Goal: Task Accomplishment & Management: Manage account settings

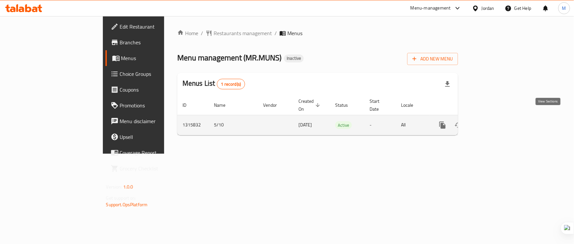
click at [494, 121] on icon "enhanced table" at bounding box center [490, 125] width 8 height 8
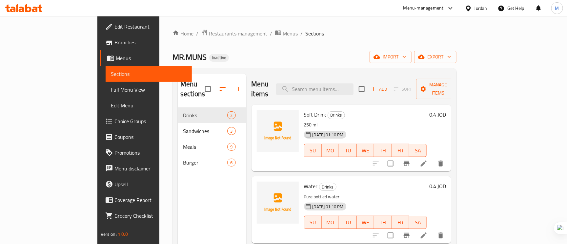
click at [111, 90] on span "Full Menu View" at bounding box center [149, 90] width 76 height 8
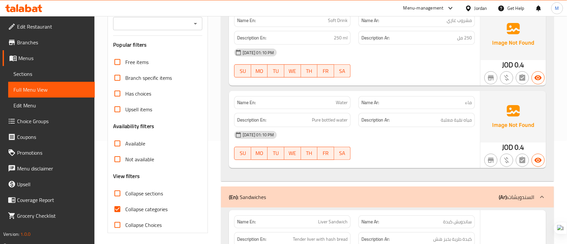
scroll to position [197, 0]
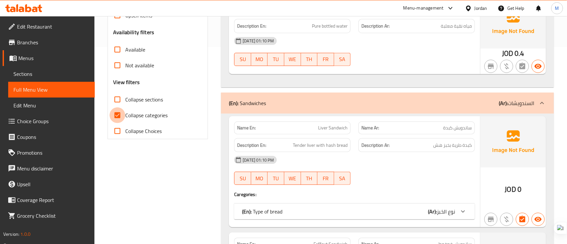
click at [114, 116] on input "Collapse categories" at bounding box center [117, 115] width 16 height 16
checkbox input "false"
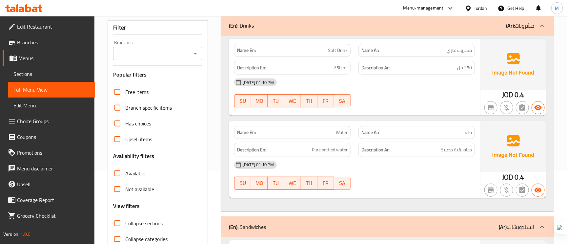
scroll to position [49, 0]
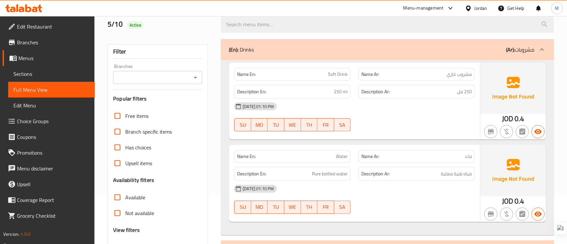
click at [336, 72] on span "Soft Drink" at bounding box center [338, 74] width 20 height 7
click at [461, 95] on span "250 مل" at bounding box center [464, 92] width 15 height 8
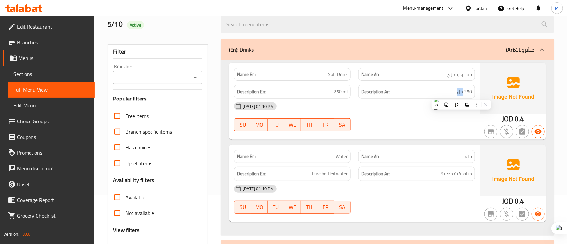
click at [406, 113] on div "[DATE] 01:10 PM" at bounding box center [354, 106] width 248 height 16
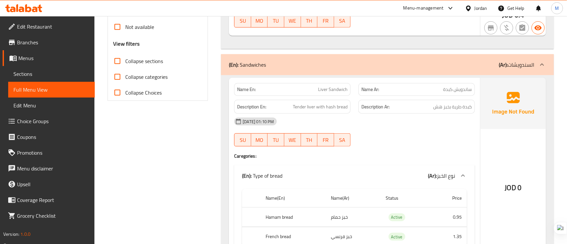
scroll to position [246, 0]
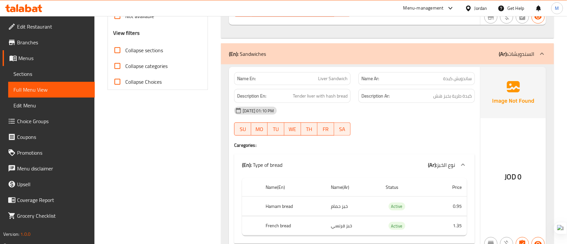
click at [466, 85] on div "Name Ar: ساندويش كبدة" at bounding box center [416, 78] width 116 height 13
click at [340, 77] on span "Liver Sandwich" at bounding box center [332, 78] width 29 height 7
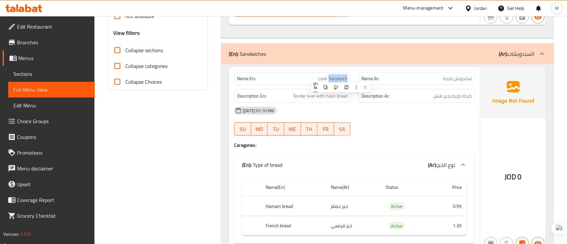
click at [340, 77] on span "Liver Sandwich" at bounding box center [332, 78] width 29 height 7
click at [459, 100] on span "كبدة طرية بخبز هش" at bounding box center [452, 96] width 39 height 8
click at [462, 79] on span "ساندويش كبدة" at bounding box center [457, 78] width 29 height 7
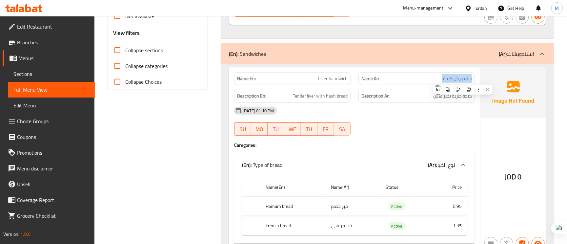
click at [336, 73] on div "Name En: Liver Sandwich" at bounding box center [292, 78] width 116 height 13
click at [467, 92] on span "كبدة طرية بخبز هش" at bounding box center [452, 96] width 39 height 8
click at [329, 80] on span "Liver Sandwich" at bounding box center [332, 78] width 29 height 7
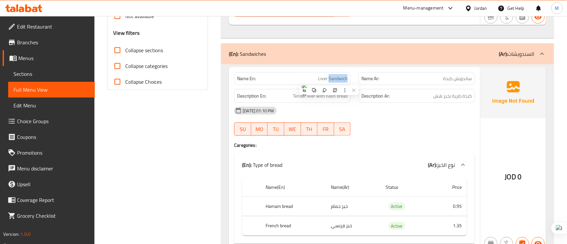
click at [329, 80] on span "Liver Sandwich" at bounding box center [332, 78] width 29 height 7
click at [461, 95] on span "كبدة طرية بخبز هش" at bounding box center [452, 96] width 39 height 8
click at [319, 95] on span "Tender liver with hash bread" at bounding box center [320, 96] width 55 height 8
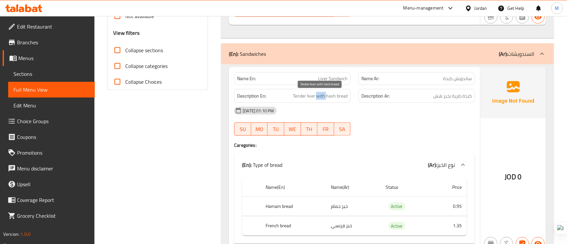
click at [319, 95] on span "Tender liver with hash bread" at bounding box center [320, 96] width 55 height 8
click at [334, 94] on span "Tender liver with hash bread" at bounding box center [320, 96] width 55 height 8
click at [329, 94] on span "Tender liver with hash bread" at bounding box center [320, 96] width 55 height 8
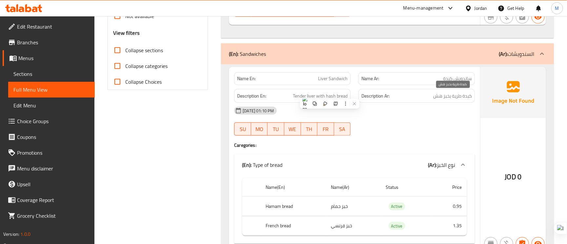
click at [466, 97] on span "كبدة طرية بخبز هش" at bounding box center [452, 96] width 39 height 8
copy div "كبدة طرية بخبز هش"
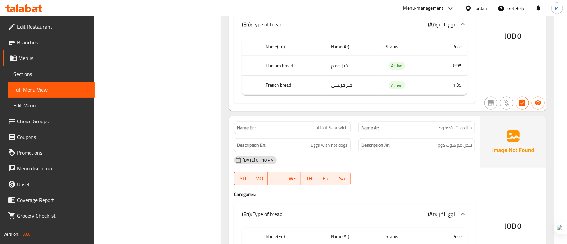
scroll to position [393, 0]
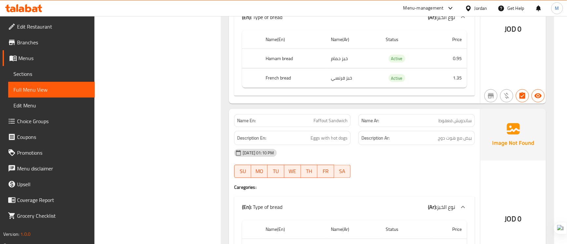
click at [339, 123] on span "Faffout Sandwich" at bounding box center [330, 120] width 34 height 7
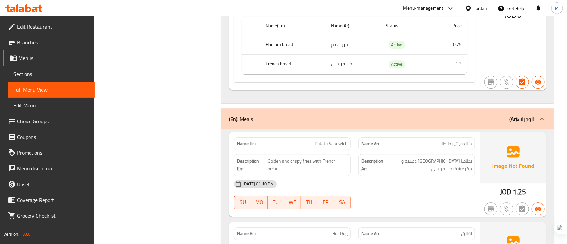
scroll to position [836, 0]
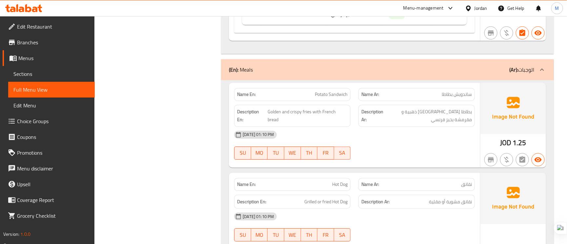
click at [457, 95] on span "ساندويش بطاطا" at bounding box center [457, 94] width 30 height 7
click at [323, 95] on span "Potato Sandwich" at bounding box center [331, 94] width 33 height 7
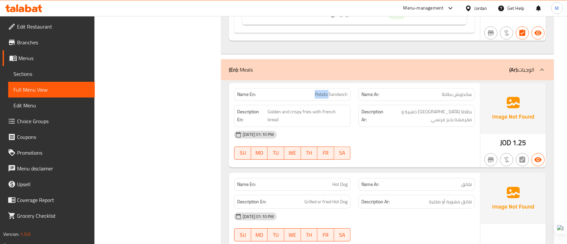
click at [323, 95] on span "Potato Sandwich" at bounding box center [331, 94] width 33 height 7
click at [446, 97] on span "ساندويش بطاطا" at bounding box center [457, 94] width 30 height 7
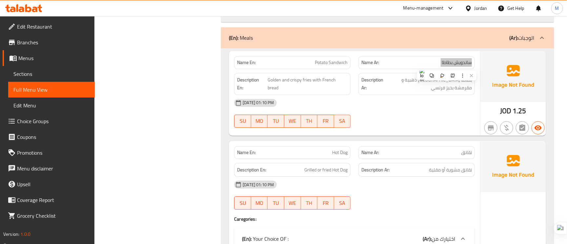
scroll to position [885, 0]
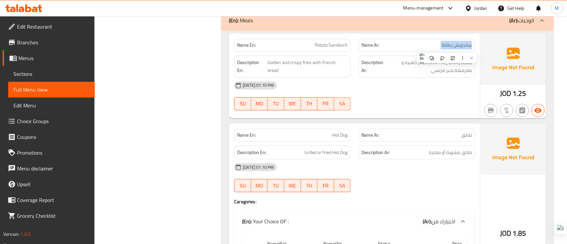
click at [342, 137] on span "Hot Dog" at bounding box center [339, 134] width 15 height 7
click at [327, 155] on span "Grilled or fried Hot Dog" at bounding box center [325, 152] width 43 height 8
click at [328, 153] on span "Grilled or fried Hot Dog" at bounding box center [325, 152] width 43 height 8
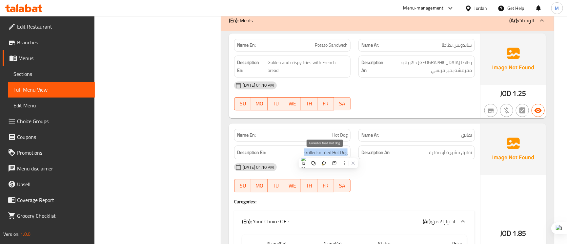
click at [328, 153] on span "Grilled or fried Hot Dog" at bounding box center [325, 152] width 43 height 8
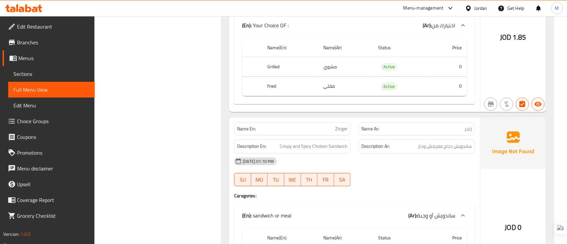
scroll to position [1082, 0]
click at [277, 61] on th "Grilled" at bounding box center [290, 65] width 56 height 19
click at [276, 63] on th "Grilled" at bounding box center [290, 65] width 56 height 19
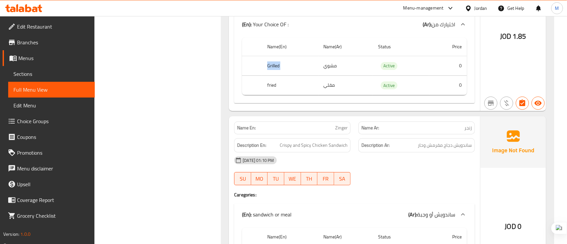
click at [278, 83] on th "fried" at bounding box center [290, 84] width 56 height 19
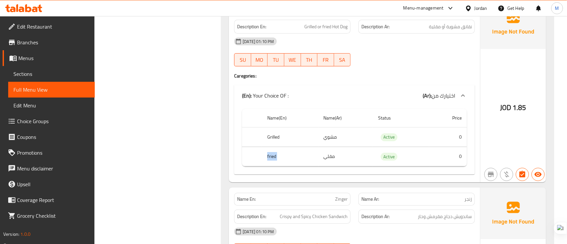
scroll to position [1131, 0]
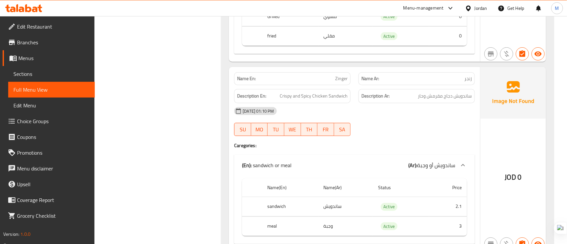
click at [336, 79] on span "Zinger" at bounding box center [341, 78] width 12 height 7
click at [291, 97] on span "Crispy and Spicy Chicken Sandwich" at bounding box center [314, 96] width 68 height 8
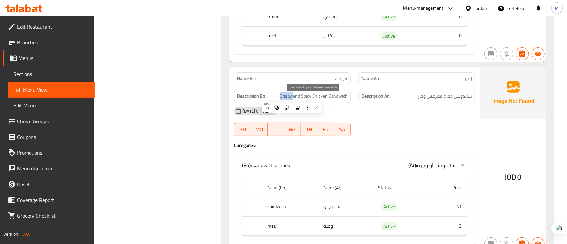
click at [291, 97] on span "Crispy and Spicy Chicken Sandwich" at bounding box center [314, 96] width 68 height 8
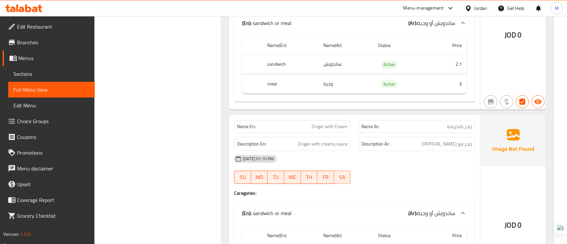
scroll to position [1327, 0]
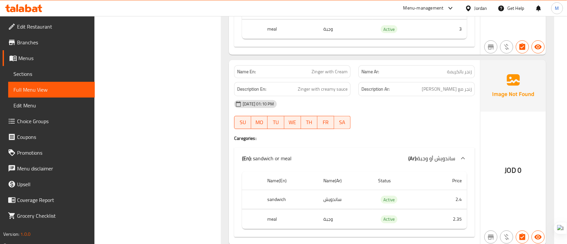
click at [344, 75] on span "Zinger with Cream" at bounding box center [329, 71] width 36 height 7
drag, startPoint x: 344, startPoint y: 75, endPoint x: 285, endPoint y: 73, distance: 59.0
click at [285, 73] on p "Name En: Zinger with Cream" at bounding box center [292, 71] width 110 height 7
click at [468, 93] on span "زنجر مع صوص كريمي" at bounding box center [447, 89] width 50 height 8
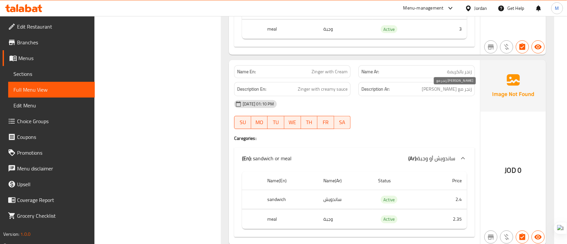
click at [449, 93] on span "زنجر مع صوص كريمي" at bounding box center [447, 89] width 50 height 8
click at [333, 72] on span "Zinger with Cream" at bounding box center [329, 71] width 36 height 7
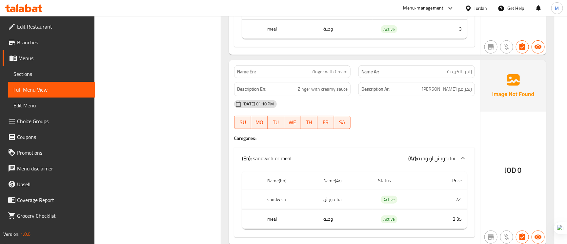
click at [333, 72] on span "Zinger with Cream" at bounding box center [329, 71] width 36 height 7
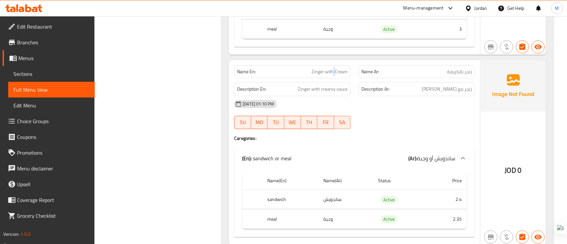
click at [333, 75] on span "Zinger with Cream" at bounding box center [329, 71] width 36 height 7
click at [452, 93] on span "زنجر مع صوص كريمي" at bounding box center [447, 89] width 50 height 8
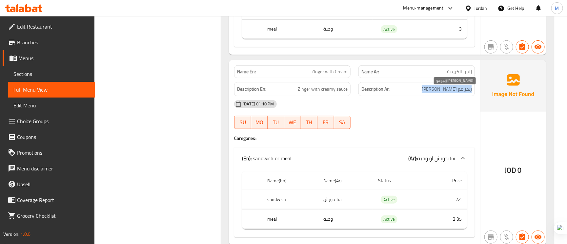
click at [452, 93] on span "زنجر مع صوص كريمي" at bounding box center [447, 89] width 50 height 8
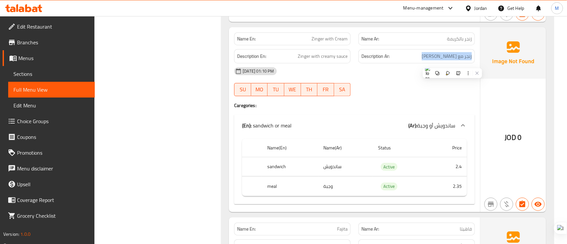
scroll to position [1377, 0]
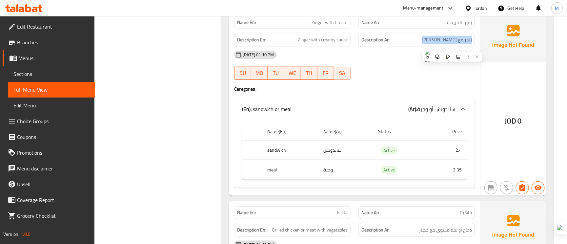
click at [458, 153] on td "2.4" at bounding box center [448, 149] width 38 height 19
click at [456, 174] on td "2.35" at bounding box center [448, 169] width 38 height 19
drag, startPoint x: 294, startPoint y: 171, endPoint x: 333, endPoint y: 176, distance: 40.0
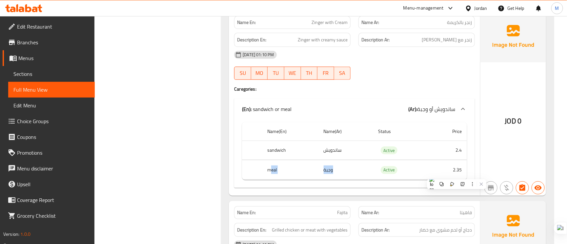
click at [322, 174] on tr "meal وجبة Active 2.35" at bounding box center [354, 169] width 225 height 19
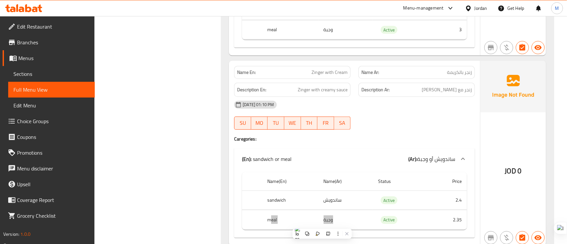
scroll to position [1278, 0]
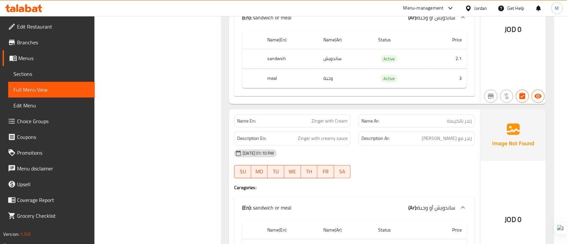
click at [333, 124] on span "Zinger with Cream" at bounding box center [329, 120] width 36 height 7
copy span "Zinger with Cream"
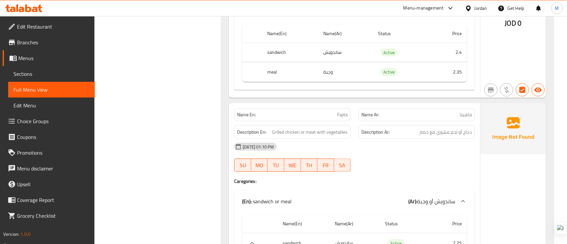
scroll to position [1475, 0]
click at [464, 113] on span "فاهيتا" at bounding box center [466, 113] width 12 height 7
click at [421, 135] on span "دجاج أو لحم مشوي مع خضار" at bounding box center [445, 131] width 53 height 8
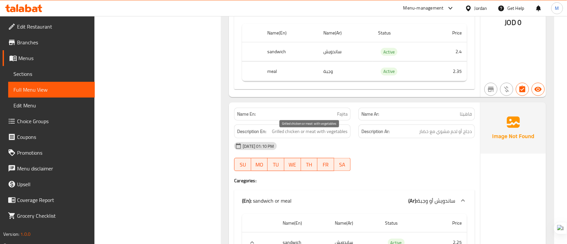
click at [325, 135] on span "Grilled chicken or meat with vegetables" at bounding box center [310, 131] width 76 height 8
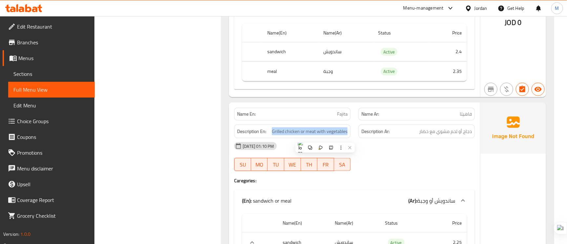
click at [392, 154] on div "[DATE] 01:10 PM" at bounding box center [354, 146] width 248 height 16
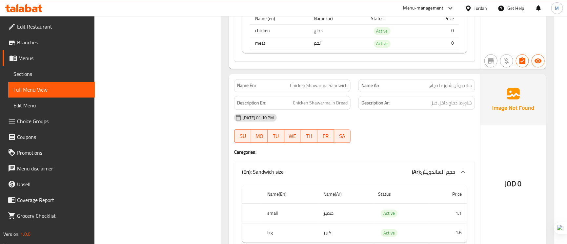
scroll to position [1819, 0]
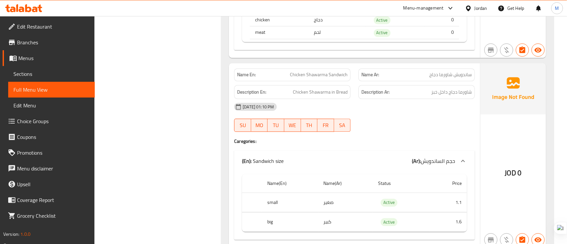
click at [463, 78] on span "ساندويش شاورما دجاج" at bounding box center [450, 74] width 43 height 7
click at [335, 95] on span "Chicken Shawarma in Bread" at bounding box center [320, 92] width 55 height 8
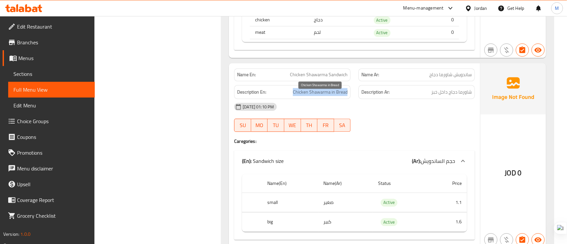
click at [335, 95] on span "Chicken Shawarma in Bread" at bounding box center [320, 92] width 55 height 8
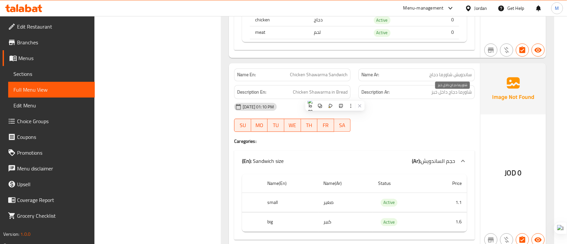
click at [435, 94] on span "شاورما دجاج داخل خبز" at bounding box center [451, 92] width 41 height 8
copy div "شاورما دجاج داخل خبز"
click at [408, 144] on h4 "Caregories:" at bounding box center [354, 141] width 241 height 7
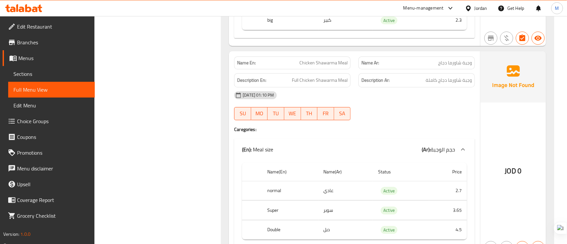
scroll to position [2212, 0]
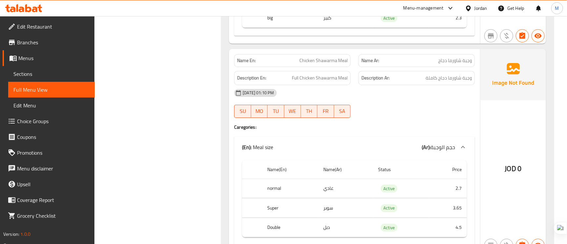
click at [336, 64] on span "Chicken Shawarma Meal" at bounding box center [323, 60] width 48 height 7
click at [468, 64] on span "وجبة شاورما دجاج" at bounding box center [455, 60] width 34 height 7
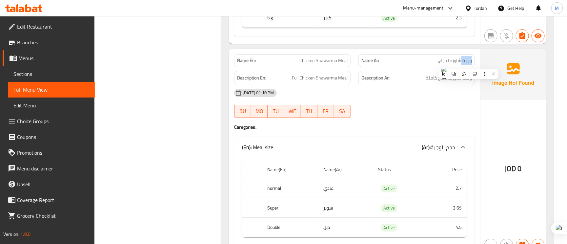
click at [468, 64] on span "وجبة شاورما دجاج" at bounding box center [455, 60] width 34 height 7
click at [339, 63] on span "Chicken Shawarma Meal" at bounding box center [323, 60] width 48 height 7
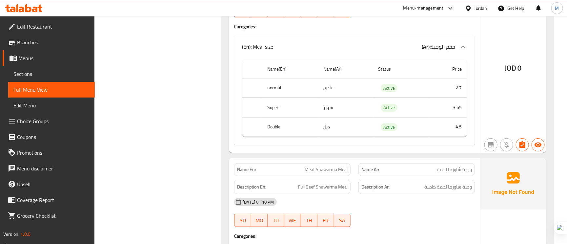
scroll to position [2311, 0]
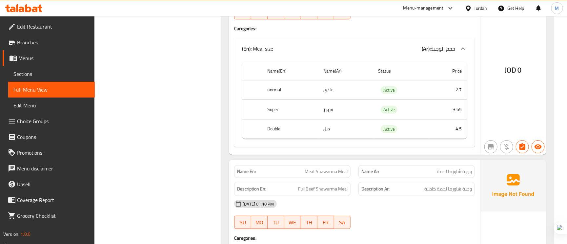
click at [327, 114] on td "سوبر" at bounding box center [345, 109] width 54 height 19
click at [452, 132] on td "4.5" at bounding box center [448, 128] width 38 height 19
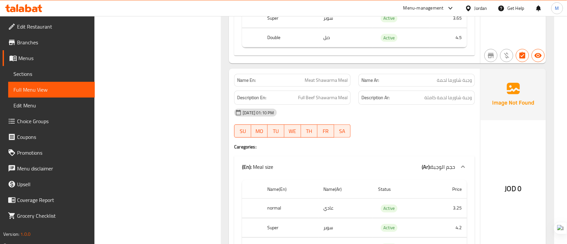
scroll to position [2409, 0]
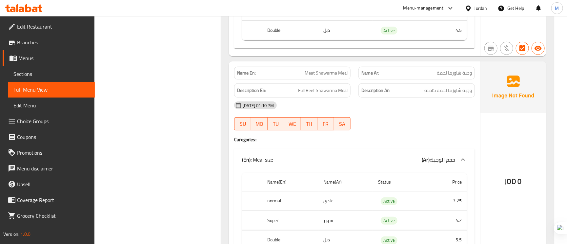
click at [325, 76] on span "Meat Shawarma Meal" at bounding box center [325, 72] width 43 height 7
copy span "Meat Shawarma Meal"
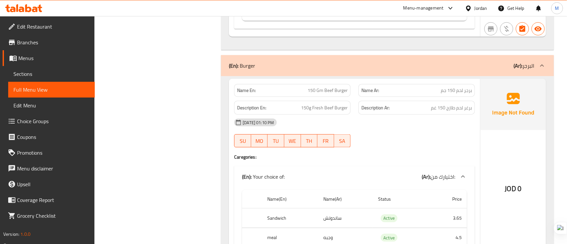
scroll to position [2655, 0]
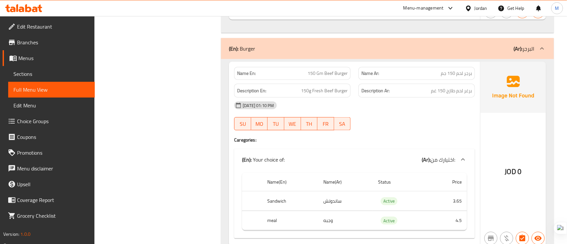
click at [337, 77] on span "150 Gm Beef Burger" at bounding box center [327, 73] width 40 height 7
click at [336, 77] on span "150 Gm Beef Burger" at bounding box center [327, 73] width 40 height 7
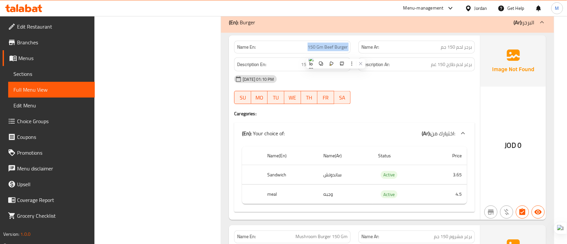
scroll to position [2704, 0]
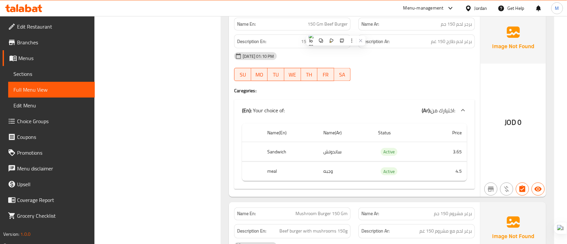
click at [457, 181] on td "4.5" at bounding box center [448, 170] width 38 height 19
click at [334, 179] on td "وجبه" at bounding box center [345, 170] width 54 height 19
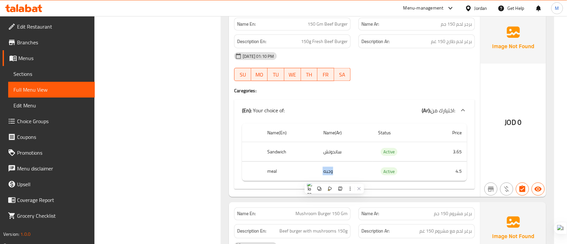
click at [457, 177] on td "4.5" at bounding box center [448, 170] width 38 height 19
click at [456, 158] on td "3.65" at bounding box center [448, 151] width 38 height 19
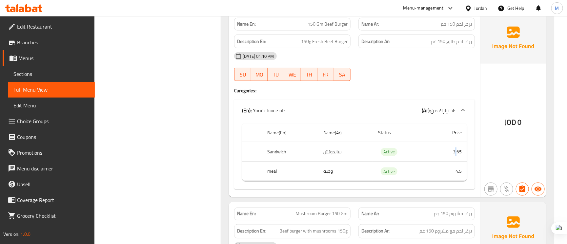
click at [459, 157] on td "3.65" at bounding box center [448, 151] width 38 height 19
click at [461, 46] on span "برغر لحم طازج 150 غم" at bounding box center [451, 41] width 41 height 8
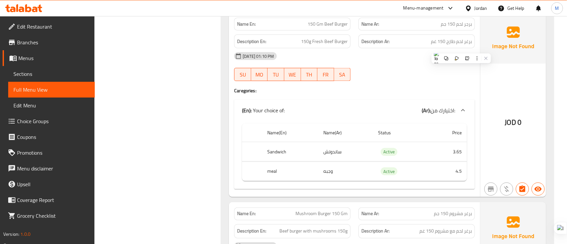
click at [441, 28] on span "برجر لحم 150 جم" at bounding box center [456, 24] width 31 height 7
click at [343, 28] on span "150 Gm Beef Burger" at bounding box center [327, 24] width 40 height 7
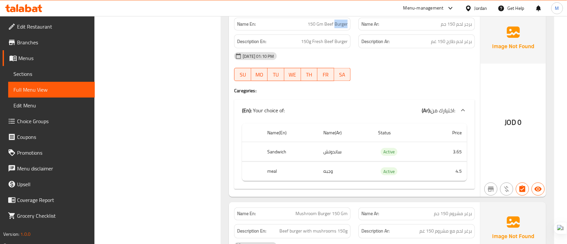
click at [343, 28] on span "150 Gm Beef Burger" at bounding box center [327, 24] width 40 height 7
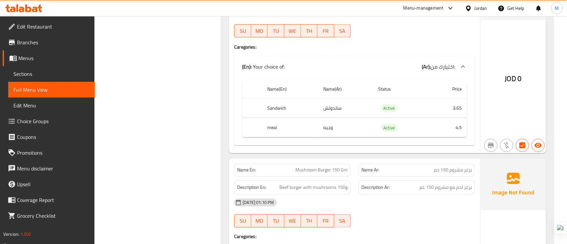
scroll to position [2802, 0]
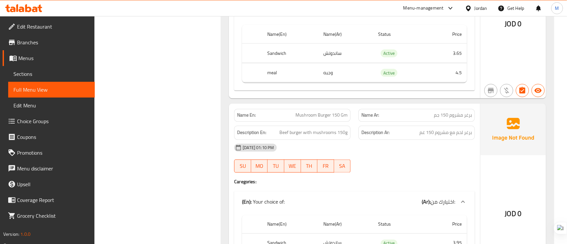
click at [339, 119] on span "Mushroom Burger 150 Gm" at bounding box center [321, 115] width 52 height 7
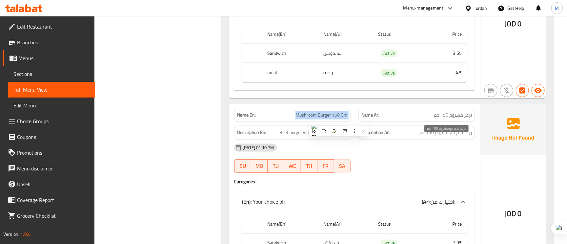
click at [460, 137] on span "برغر لحم مع مشروم 150 غم" at bounding box center [445, 132] width 52 height 8
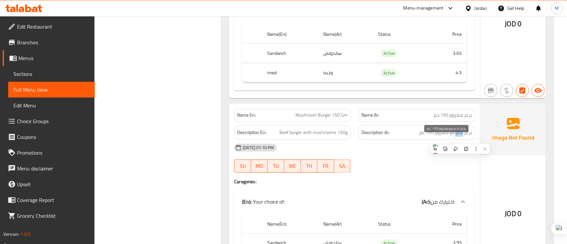
click at [460, 137] on span "برغر لحم مع مشروم 150 غم" at bounding box center [445, 132] width 52 height 8
click at [330, 119] on span "Mushroom Burger 150 Gm" at bounding box center [321, 115] width 52 height 7
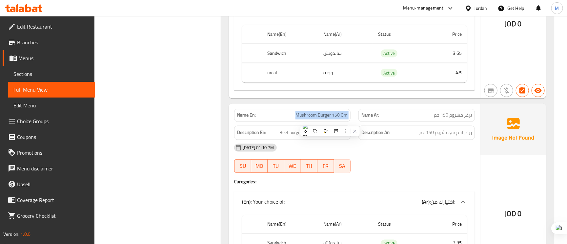
click at [330, 119] on span "Mushroom Burger 150 Gm" at bounding box center [321, 115] width 52 height 7
copy span "Mushroom Burger 150 Gm"
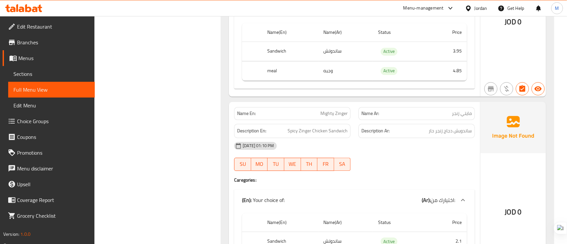
scroll to position [2999, 0]
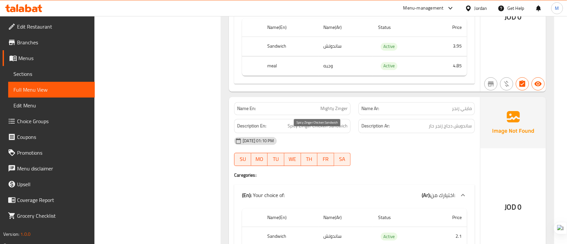
click at [297, 130] on span "Spicy Zinger Chicken Sandwich" at bounding box center [317, 126] width 60 height 8
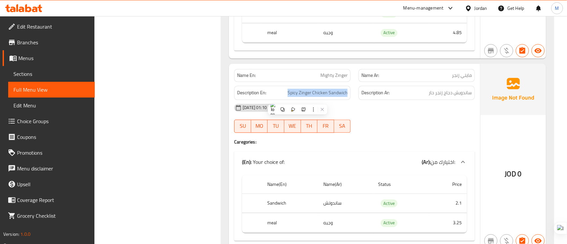
scroll to position [3048, 0]
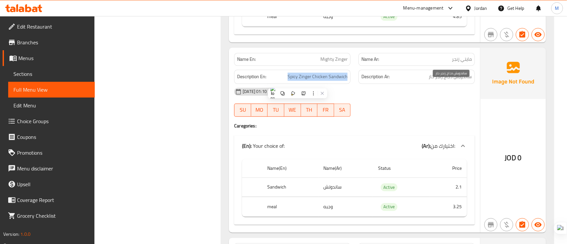
click at [467, 81] on span "ساندويش دجاج زنجر حار" at bounding box center [449, 76] width 43 height 8
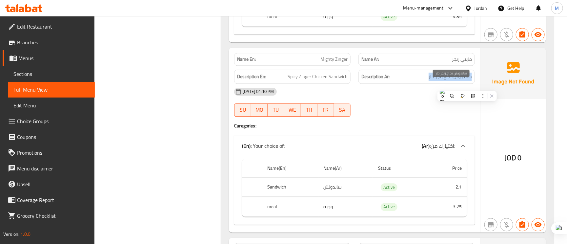
click at [467, 81] on span "ساندويش دجاج زنجر حار" at bounding box center [449, 76] width 43 height 8
click at [323, 81] on span "Spicy Zinger Chicken Sandwich" at bounding box center [317, 76] width 60 height 8
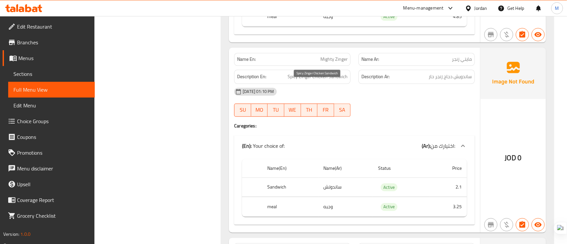
click at [323, 81] on span "Spicy Zinger Chicken Sandwich" at bounding box center [317, 76] width 60 height 8
click at [336, 63] on span "Mighty Zinger" at bounding box center [333, 59] width 27 height 7
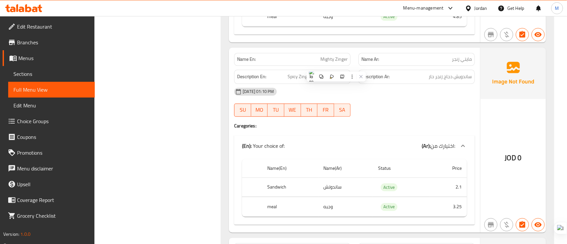
click at [276, 81] on h6 "Description En: Spicy Zinger Chicken Sandwich" at bounding box center [292, 76] width 110 height 8
click at [445, 81] on span "ساندويش دجاج زنجر حار" at bounding box center [449, 76] width 43 height 8
drag, startPoint x: 445, startPoint y: 82, endPoint x: 250, endPoint y: 69, distance: 195.8
click at [249, 63] on strong "Name En:" at bounding box center [246, 59] width 19 height 7
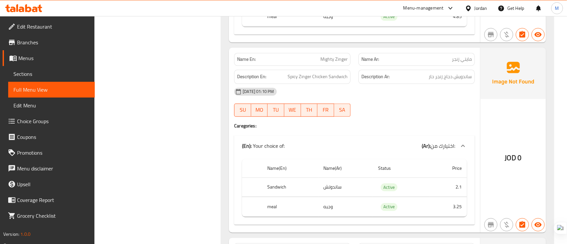
click at [316, 84] on div "Description En: Spicy Zinger Chicken Sandwich" at bounding box center [292, 76] width 116 height 14
click at [334, 63] on span "Mighty Zinger" at bounding box center [333, 59] width 27 height 7
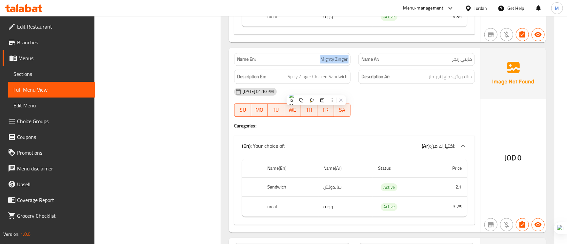
click at [334, 63] on span "Mighty Zinger" at bounding box center [333, 59] width 27 height 7
click at [299, 81] on span "Spicy Zinger Chicken Sandwich" at bounding box center [317, 76] width 60 height 8
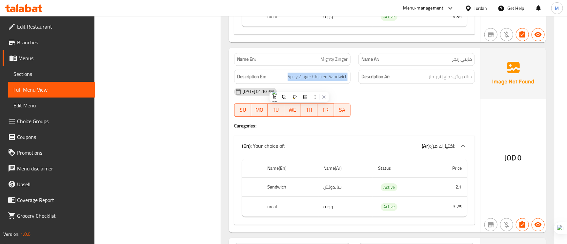
click at [333, 63] on span "Mighty Zinger" at bounding box center [333, 59] width 27 height 7
click at [461, 81] on span "ساندويش دجاج زنجر حار" at bounding box center [449, 76] width 43 height 8
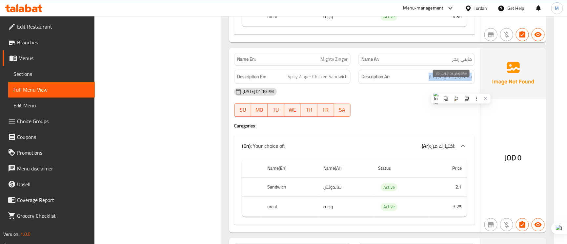
click at [461, 81] on span "ساندويش دجاج زنجر حار" at bounding box center [449, 76] width 43 height 8
click at [318, 84] on div "Description En: Spicy Zinger Chicken Sandwich" at bounding box center [292, 76] width 116 height 14
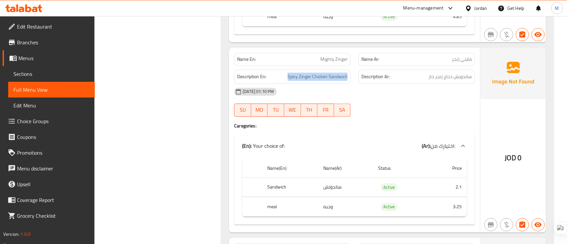
click at [318, 84] on div "Description En: Spicy Zinger Chicken Sandwich" at bounding box center [292, 76] width 116 height 14
click at [322, 63] on span "Mighty Zinger" at bounding box center [333, 59] width 27 height 7
click at [324, 63] on span "Mighty Zinger" at bounding box center [333, 59] width 27 height 7
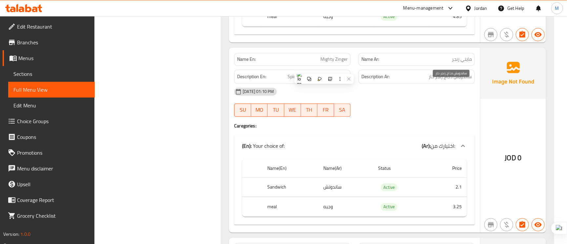
click at [465, 81] on span "ساندويش دجاج زنجر حار" at bounding box center [449, 76] width 43 height 8
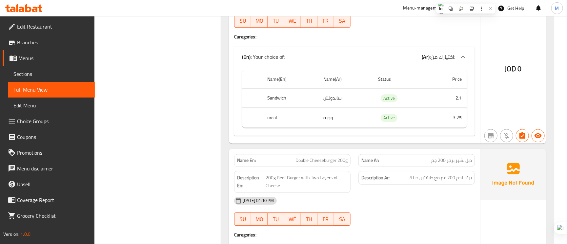
scroll to position [3147, 0]
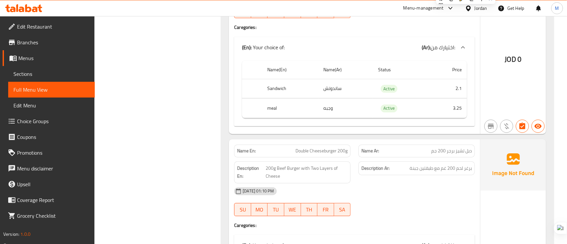
click at [453, 157] on div "Name Ar: دبل تشيز برجر 200 جم" at bounding box center [416, 150] width 116 height 13
click at [329, 154] on span "Double Cheeseburger 200g" at bounding box center [321, 150] width 52 height 7
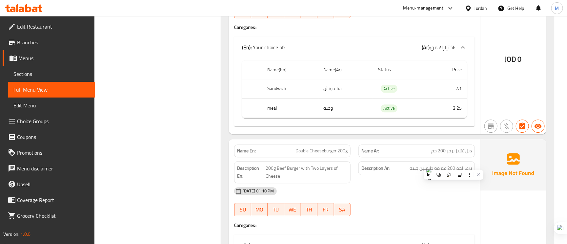
click at [329, 154] on span "Double Cheeseburger 200g" at bounding box center [321, 150] width 52 height 7
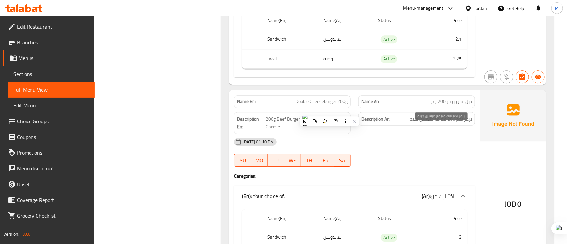
click at [424, 123] on span "برغر لحم 200 غم مع طبقتين جبنة" at bounding box center [440, 119] width 62 height 8
drag, startPoint x: 424, startPoint y: 127, endPoint x: 417, endPoint y: 173, distance: 46.8
click at [417, 170] on div at bounding box center [416, 167] width 124 height 8
click at [413, 123] on span "برغر لحم 200 غم مع طبقتين جبنة" at bounding box center [440, 119] width 62 height 8
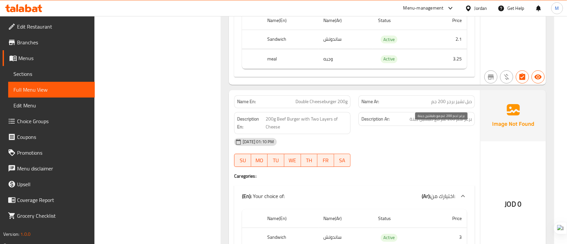
click at [413, 123] on span "برغر لحم 200 غم مع طبقتين جبنة" at bounding box center [440, 119] width 62 height 8
click at [310, 105] on span "Double Cheeseburger 200g" at bounding box center [321, 101] width 52 height 7
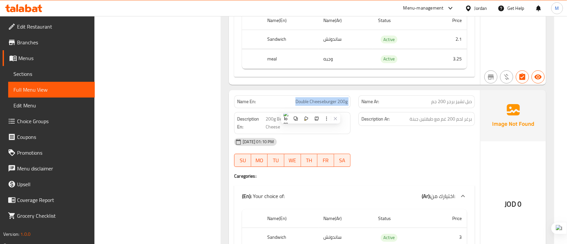
copy span "Double Cheeseburger 200g"
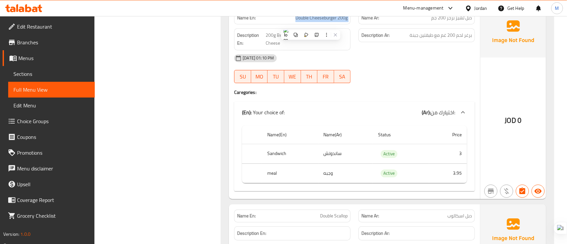
scroll to position [3294, 0]
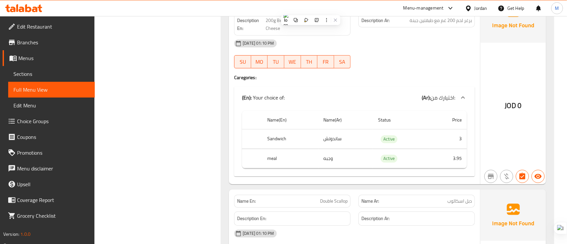
click at [454, 167] on td "3.95" at bounding box center [448, 157] width 38 height 19
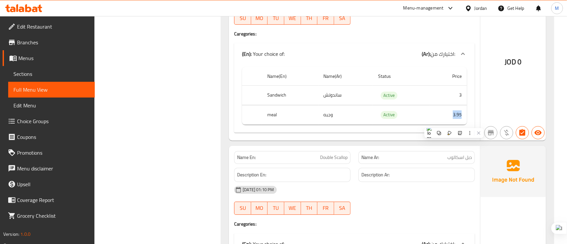
scroll to position [3392, 0]
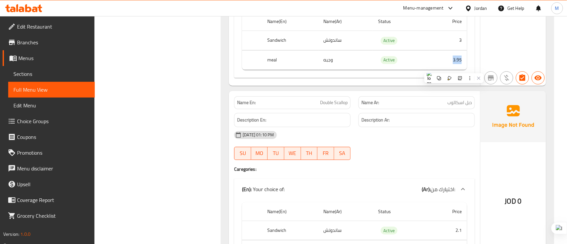
click at [456, 106] on span "دبل اسكالوب" at bounding box center [459, 102] width 25 height 7
click at [344, 106] on span "Double Scallop" at bounding box center [334, 102] width 28 height 7
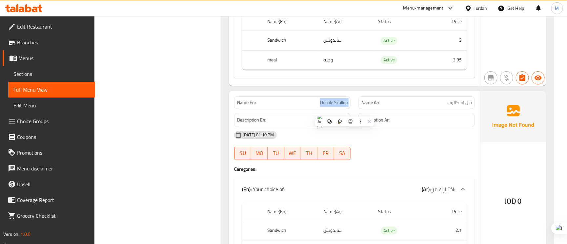
copy span "Double Scallop"
click at [468, 106] on span "دبل اسكالوب" at bounding box center [459, 102] width 25 height 7
copy span "دبل اسكالوب"
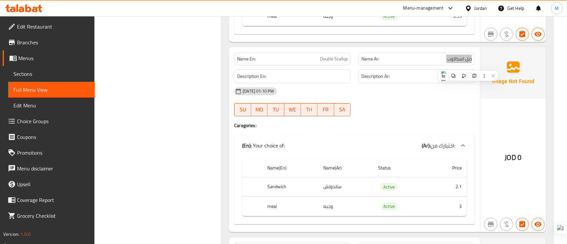
scroll to position [3491, 0]
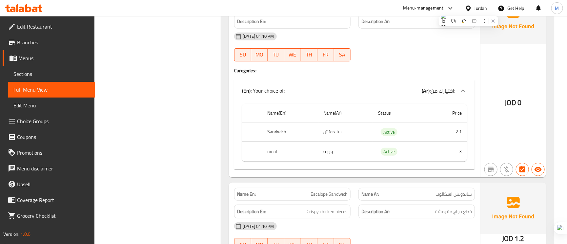
click at [460, 161] on td "3" at bounding box center [448, 151] width 38 height 19
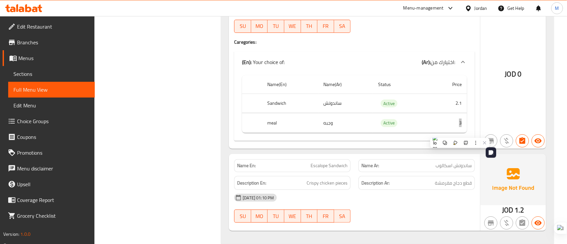
scroll to position [3542, 0]
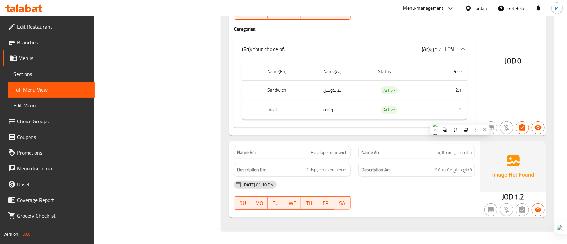
click at [459, 155] on span "ساندوتش اسكالوب" at bounding box center [453, 152] width 36 height 7
click at [335, 150] on span "Escalope Sandwich" at bounding box center [328, 152] width 37 height 7
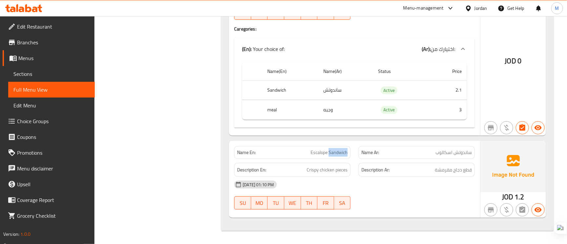
click at [335, 150] on span "Escalope Sandwich" at bounding box center [328, 152] width 37 height 7
click at [449, 171] on span "قطع دجاج مقرمشة" at bounding box center [453, 170] width 37 height 8
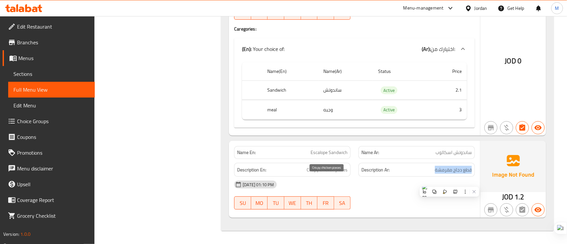
click at [312, 169] on span "Crispy chicken pieces" at bounding box center [326, 170] width 41 height 8
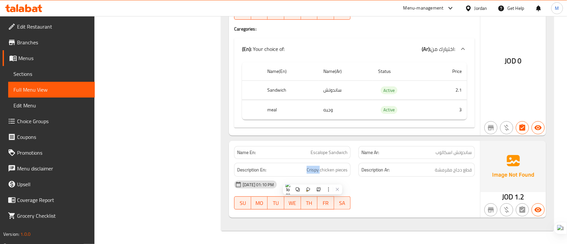
click at [333, 154] on span "Escalope Sandwich" at bounding box center [328, 152] width 37 height 7
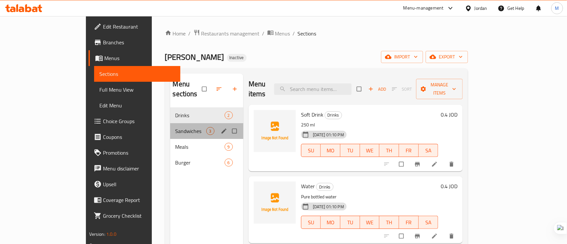
click at [170, 127] on div "Sandwiches 3" at bounding box center [206, 131] width 73 height 16
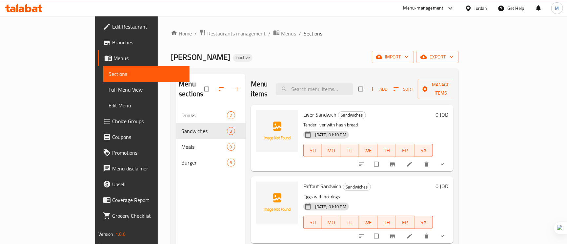
click at [413, 161] on icon at bounding box center [409, 164] width 7 height 7
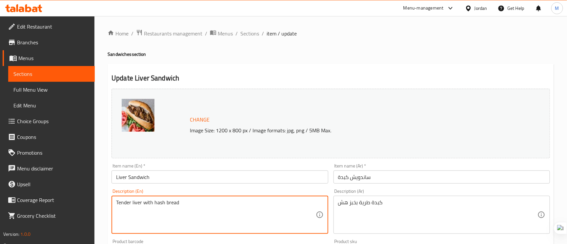
click at [156, 203] on textarea "Tender liver with hash bread" at bounding box center [215, 214] width 199 height 31
paste textarea "crisp"
type textarea "Tender liver with crisp bread"
click at [178, 178] on input "Liver Sandwich" at bounding box center [219, 176] width 216 height 13
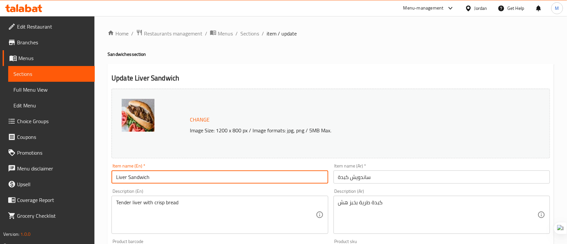
click at [249, 31] on span "Sections" at bounding box center [249, 33] width 19 height 8
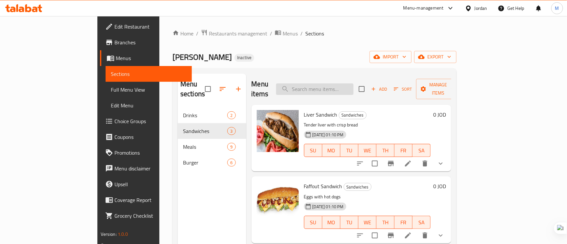
click at [366, 91] on div "Menu items Add Sort Manage items" at bounding box center [351, 88] width 200 height 31
paste input "Meat Shawarma Meal"
click at [353, 83] on input "Meat Shawarma Meal" at bounding box center [314, 88] width 77 height 11
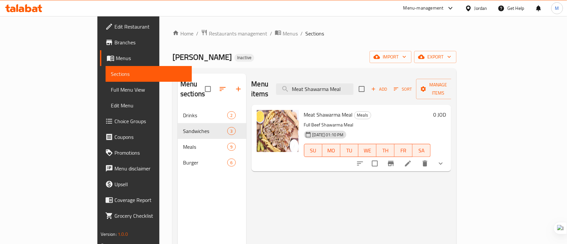
type input "Meat Shawarma Meal"
click at [412, 159] on icon at bounding box center [408, 163] width 8 height 8
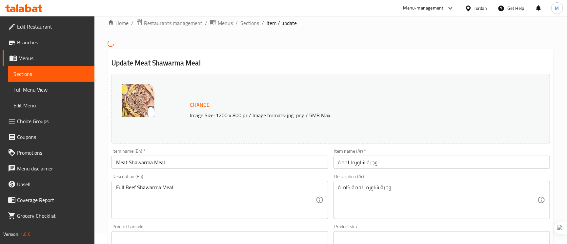
scroll to position [147, 0]
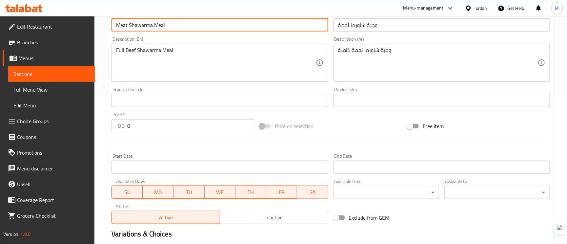
click at [120, 23] on input "Meat Shawarma Meal" at bounding box center [219, 24] width 216 height 13
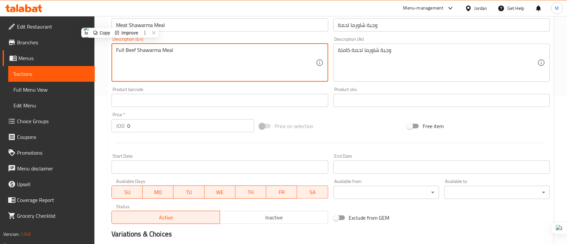
click at [131, 52] on textarea "Full Beef Shawarma Meal" at bounding box center [215, 62] width 199 height 31
paste textarea "Meat"
type textarea "Full Meat Shawarma Meal"
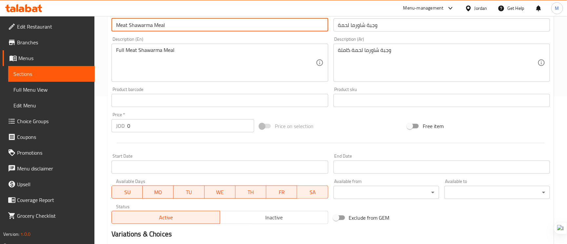
click at [195, 21] on input "Meat Shawarma Meal" at bounding box center [219, 24] width 216 height 13
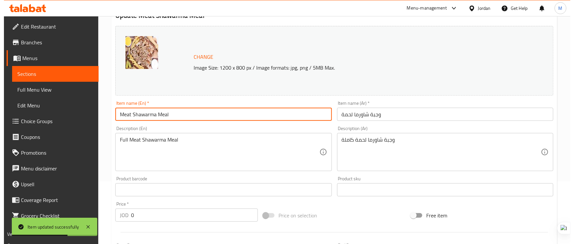
scroll to position [0, 0]
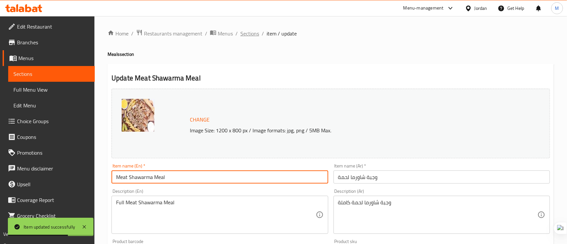
click at [246, 31] on span "Sections" at bounding box center [249, 33] width 19 height 8
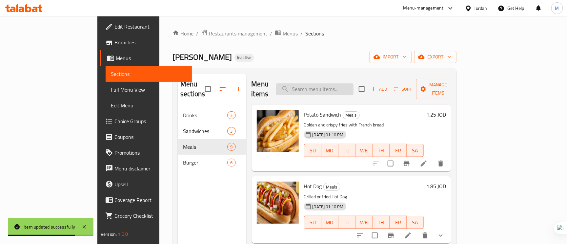
click at [340, 84] on input "search" at bounding box center [314, 88] width 77 height 11
paste input "150 Gm Beef Burger"
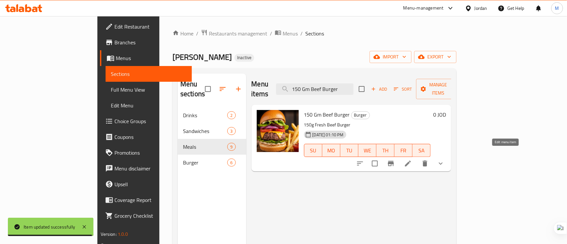
type input "150 Gm Beef Burger"
click at [412, 159] on icon at bounding box center [408, 163] width 8 height 8
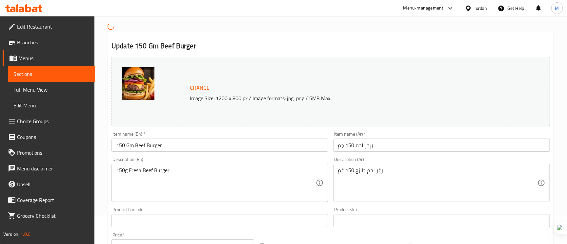
scroll to position [98, 0]
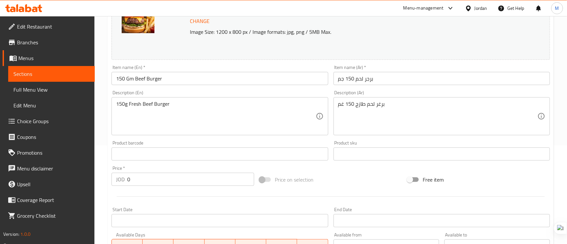
click at [138, 76] on input "150 Gm Beef Burger" at bounding box center [219, 78] width 216 height 13
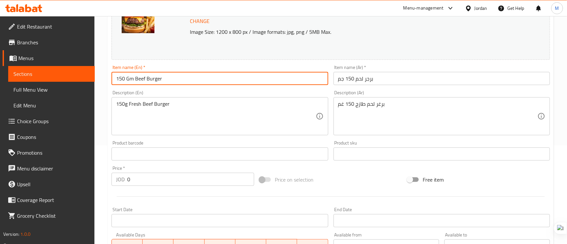
click at [138, 76] on input "150 Gm Beef Burger" at bounding box center [219, 78] width 216 height 13
paste input "150 Gm Beef Burger"
type input "150 Gm meat Burger"
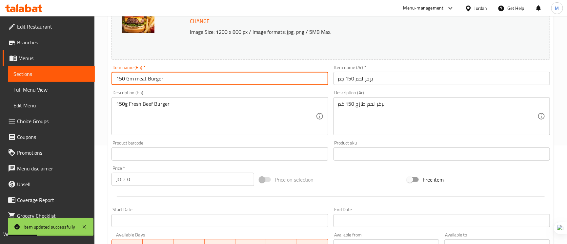
click at [141, 81] on input "150 Gm meat Burger" at bounding box center [219, 78] width 216 height 13
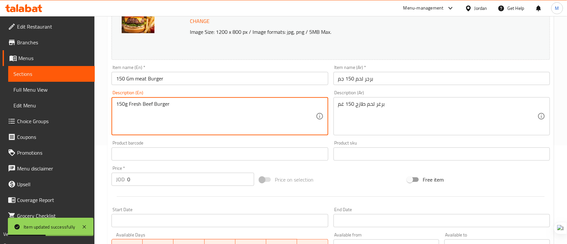
click at [147, 105] on textarea "150g Fresh Beef Burger" at bounding box center [215, 116] width 199 height 31
paste textarea "meat"
type textarea "150g Fresh meat Burger"
click at [194, 81] on input "150 Gm meat Burger" at bounding box center [219, 78] width 216 height 13
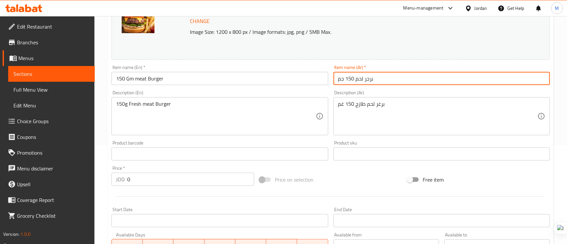
click at [445, 73] on input "برجر لحم 150 جم" at bounding box center [441, 78] width 216 height 13
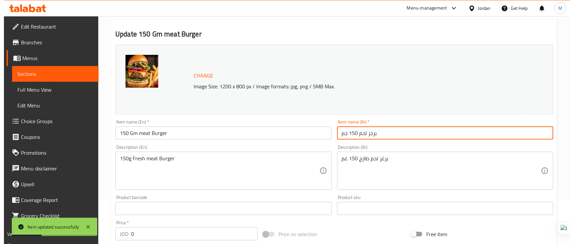
scroll to position [0, 0]
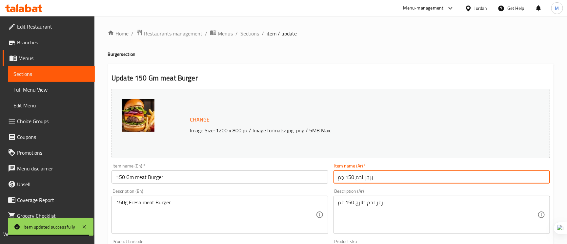
click at [251, 33] on span "Sections" at bounding box center [249, 33] width 19 height 8
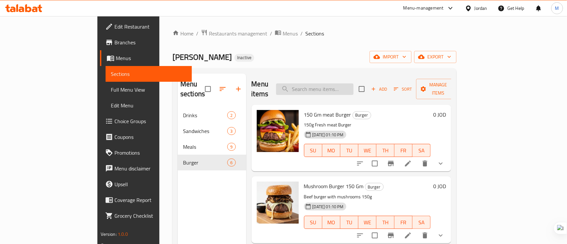
click at [321, 83] on input "search" at bounding box center [314, 88] width 77 height 11
paste input "Mushroom Burger 150 Gm"
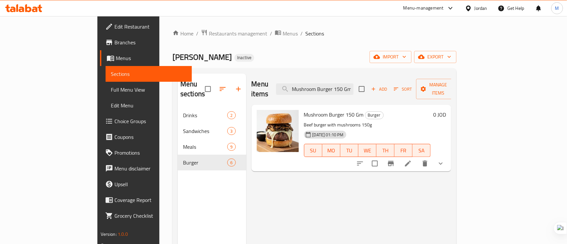
type input "Mushroom Burger 150 Gm"
click at [412, 159] on icon at bounding box center [408, 163] width 8 height 8
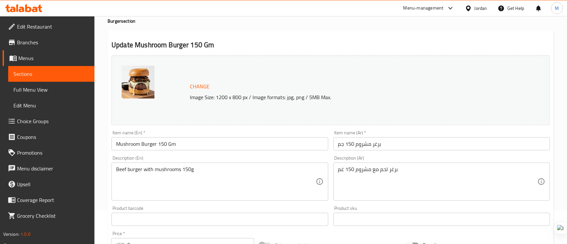
scroll to position [49, 0]
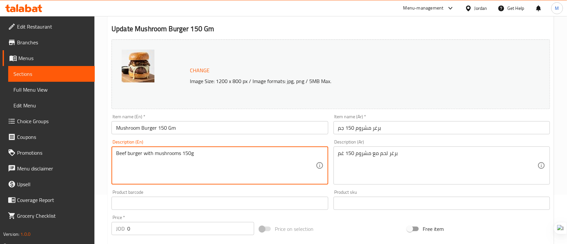
click at [117, 151] on textarea "Beef burger with mushrooms 150g" at bounding box center [215, 165] width 199 height 31
type textarea "meat burger with mushrooms 150g"
click at [221, 120] on div "Item name (En)   * Mushroom Burger 150 Gm Item name (En) *" at bounding box center [219, 124] width 216 height 20
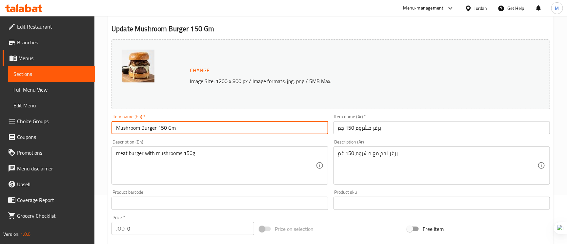
click at [223, 126] on input "Mushroom Burger 150 Gm" at bounding box center [219, 127] width 216 height 13
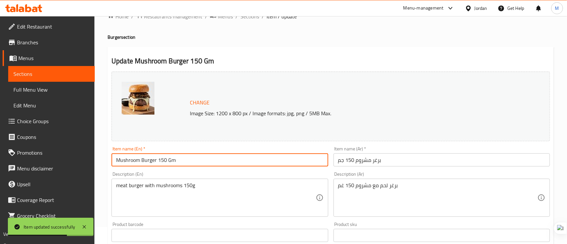
scroll to position [0, 0]
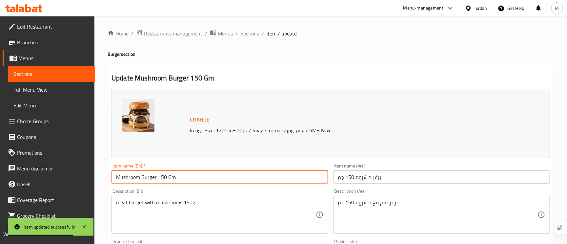
click at [255, 35] on span "Sections" at bounding box center [249, 33] width 19 height 8
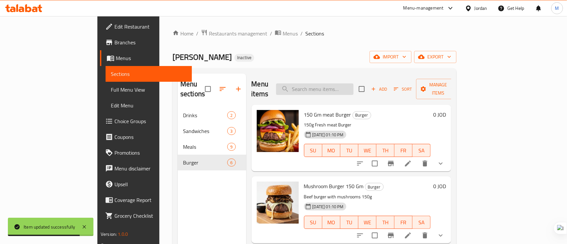
paste input "Double Cheeseburger 200g"
click at [347, 88] on input "Double Cheeseburger 200g" at bounding box center [314, 88] width 77 height 11
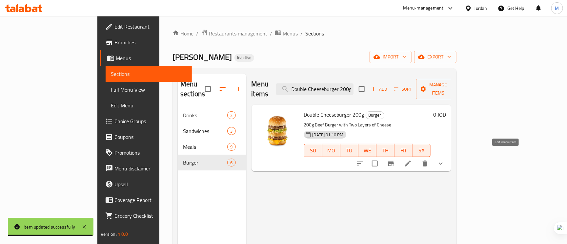
type input "Double Cheeseburger 200g"
click at [412, 159] on icon at bounding box center [408, 163] width 8 height 8
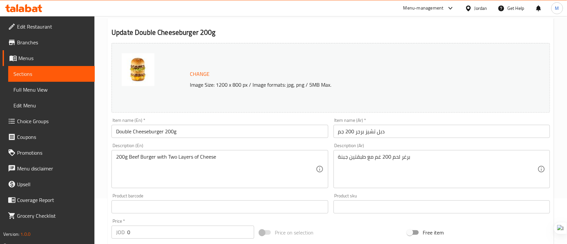
scroll to position [98, 0]
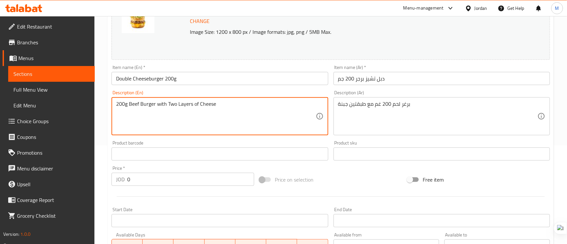
click at [130, 106] on textarea "200g Beef Burger with Two Layers of Cheese" at bounding box center [215, 116] width 199 height 31
type textarea "200g meat Burger with Two Layers of Cheese"
click at [290, 77] on input "Double Cheeseburger 200g" at bounding box center [219, 78] width 216 height 13
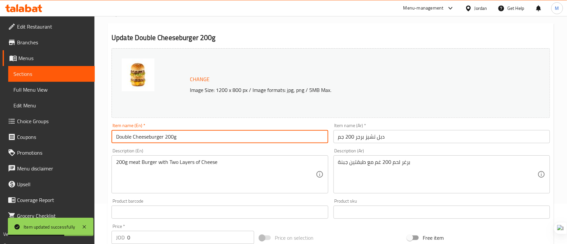
scroll to position [0, 0]
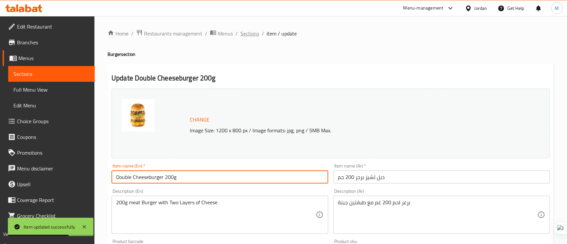
click at [240, 31] on span "Sections" at bounding box center [249, 33] width 19 height 8
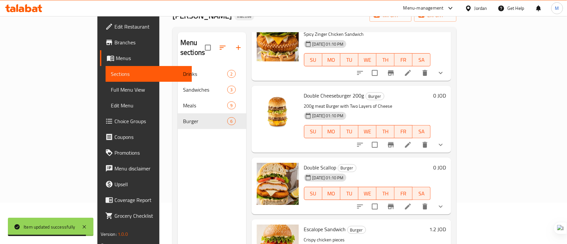
scroll to position [92, 0]
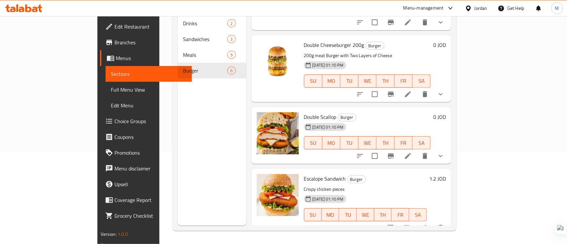
click at [417, 150] on li at bounding box center [408, 156] width 18 height 12
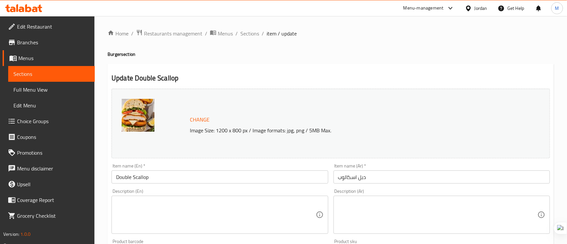
click at [138, 179] on input "Double Scallop" at bounding box center [219, 176] width 216 height 13
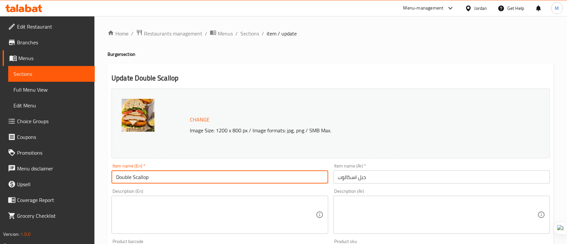
click at [138, 179] on input "Double Scallop" at bounding box center [219, 176] width 216 height 13
paste input "escalope"
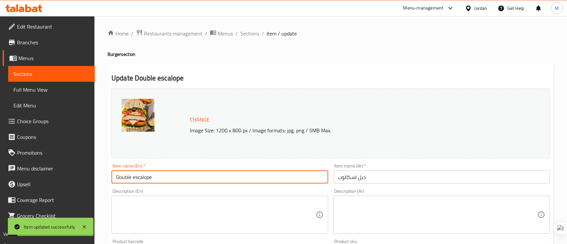
click at [134, 179] on input "Double escalope" at bounding box center [219, 176] width 216 height 13
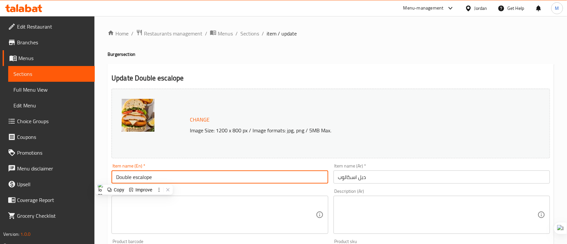
click at [175, 176] on input "Double escalope" at bounding box center [219, 176] width 216 height 13
click at [133, 177] on input "Double escalope" at bounding box center [219, 176] width 216 height 13
type input "Double Escalope"
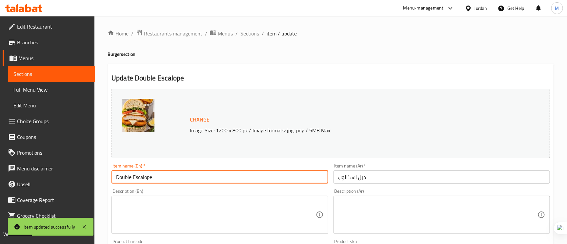
click at [145, 178] on input "Double Escalope" at bounding box center [219, 176] width 216 height 13
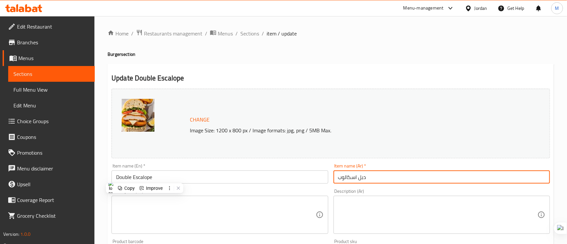
click at [385, 175] on input "دبل اسكالوب" at bounding box center [441, 176] width 216 height 13
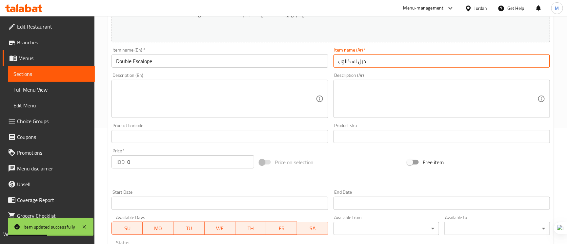
scroll to position [49, 0]
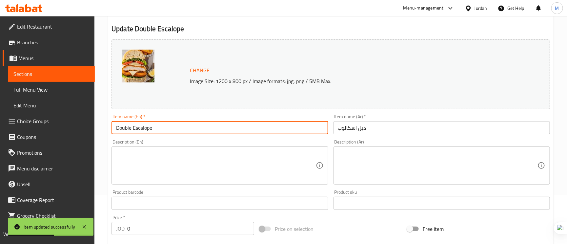
click at [171, 124] on input "Double Escalope" at bounding box center [219, 127] width 216 height 13
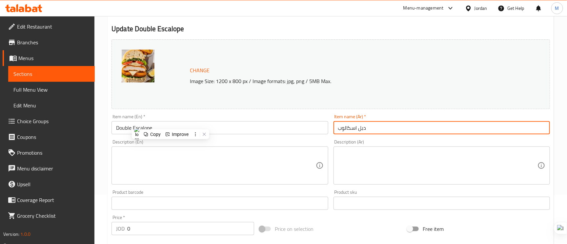
click at [388, 126] on input "دبل اسكالوب" at bounding box center [441, 127] width 216 height 13
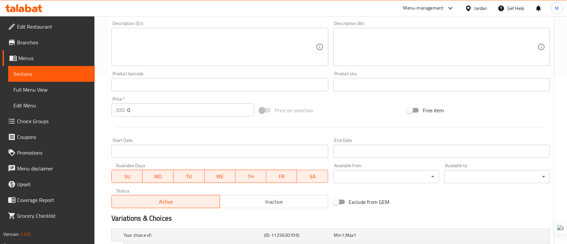
scroll to position [0, 0]
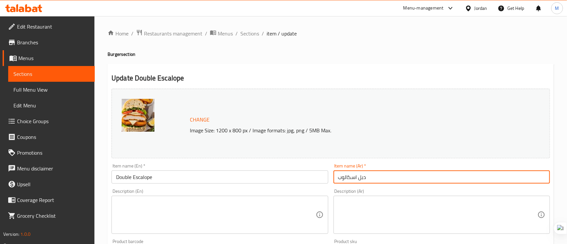
click at [60, 26] on span "Edit Restaurant" at bounding box center [53, 27] width 72 height 8
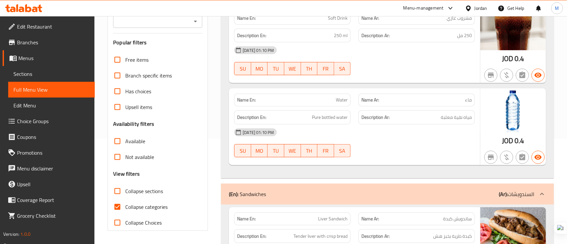
scroll to position [106, 0]
click at [115, 200] on input "Collapse categories" at bounding box center [117, 206] width 16 height 16
checkbox input "false"
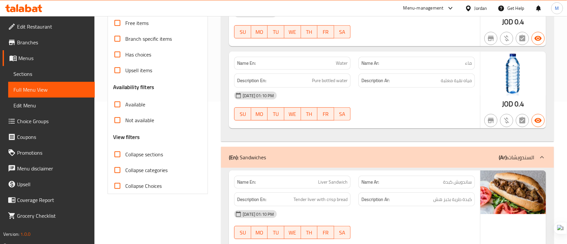
scroll to position [0, 0]
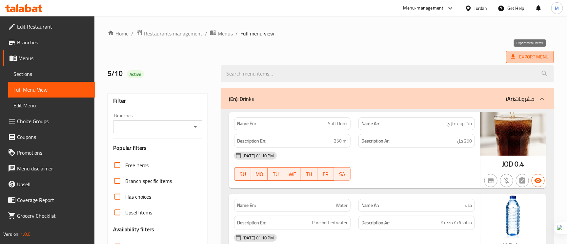
click at [546, 54] on span "Export Menu" at bounding box center [529, 57] width 37 height 8
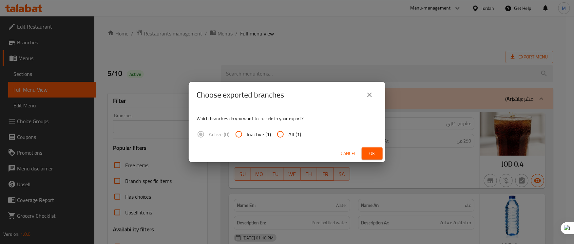
click at [282, 131] on input "All (1)" at bounding box center [281, 134] width 16 height 16
radio input "true"
click at [378, 151] on button "Ok" at bounding box center [372, 153] width 21 height 12
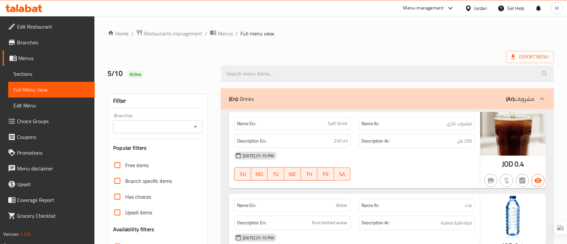
drag, startPoint x: 20, startPoint y: 72, endPoint x: 84, endPoint y: 88, distance: 66.1
click at [20, 72] on span "Sections" at bounding box center [51, 74] width 76 height 8
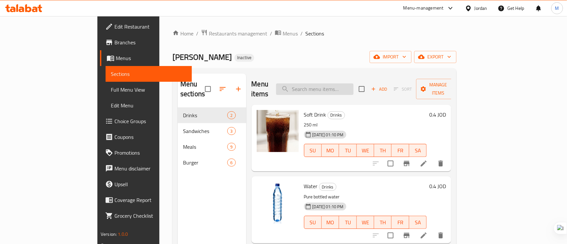
paste input "Zinger with Cream"
click at [353, 88] on input "search" at bounding box center [314, 88] width 77 height 11
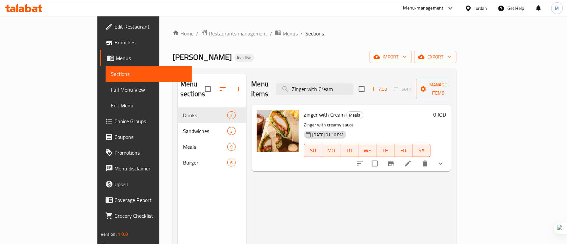
type input "Zinger with Cream"
click at [427, 160] on icon "delete" at bounding box center [424, 163] width 5 height 6
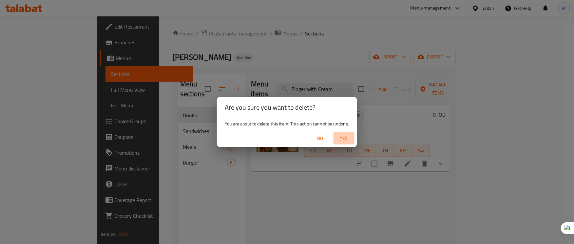
click at [342, 138] on span "Yes" at bounding box center [344, 138] width 16 height 8
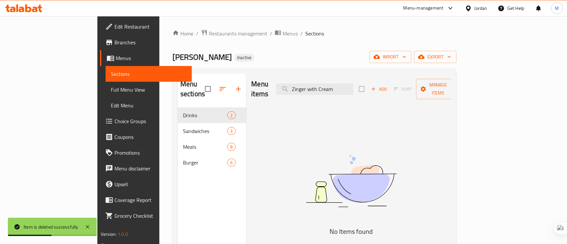
click at [111, 90] on span "Full Menu View" at bounding box center [149, 90] width 76 height 8
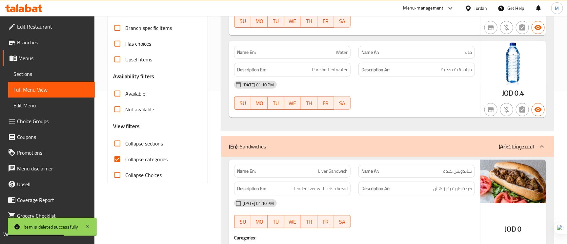
scroll to position [246, 0]
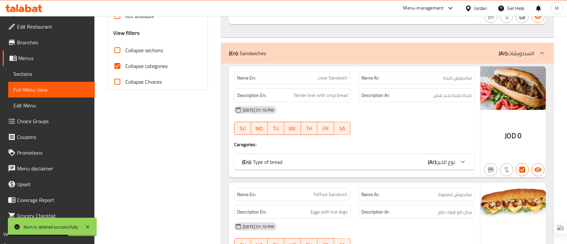
click at [122, 64] on input "Collapse categories" at bounding box center [117, 66] width 16 height 16
checkbox input "false"
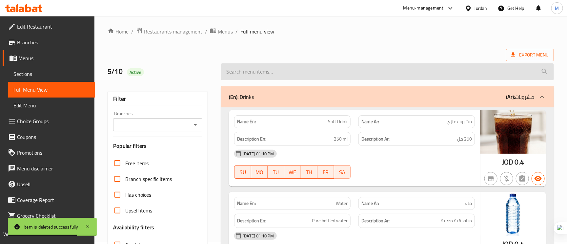
scroll to position [0, 0]
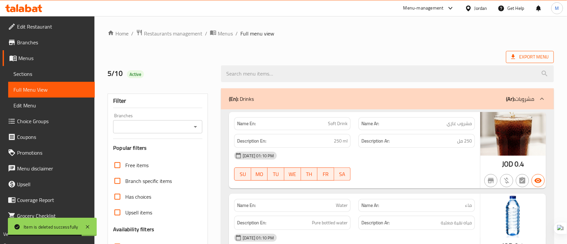
click at [546, 53] on span "Export Menu" at bounding box center [529, 57] width 37 height 8
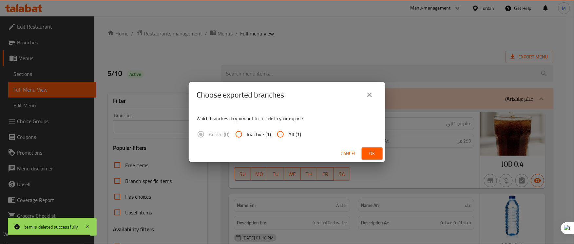
click at [275, 131] on input "All (1)" at bounding box center [281, 134] width 16 height 16
radio input "true"
click at [376, 149] on span "Ok" at bounding box center [372, 153] width 10 height 8
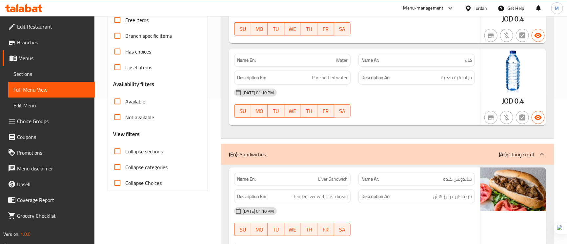
scroll to position [197, 0]
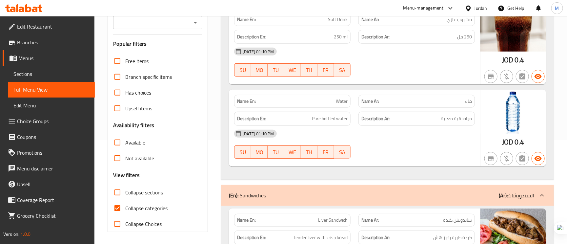
scroll to position [106, 0]
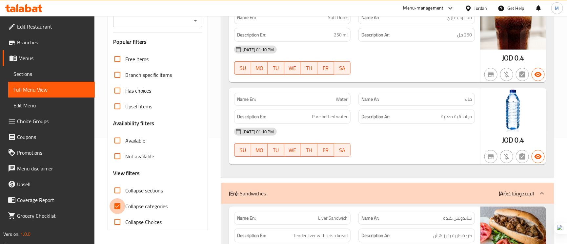
click at [114, 206] on input "Collapse categories" at bounding box center [117, 206] width 16 height 16
checkbox input "false"
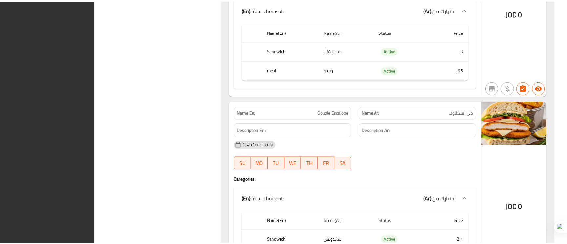
scroll to position [3344, 0]
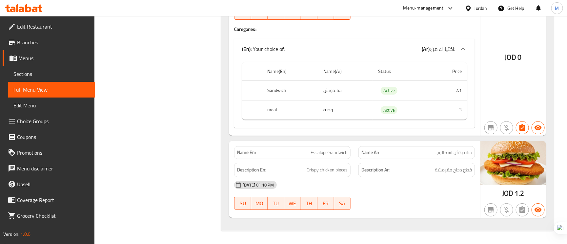
click at [12, 69] on link "Sections" at bounding box center [51, 74] width 87 height 16
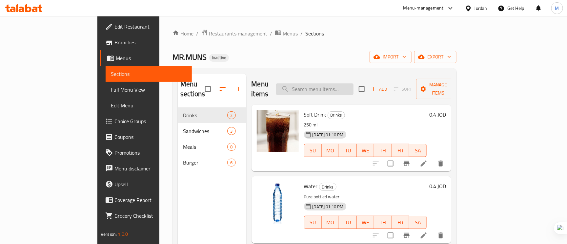
paste input "Zinger with Cream"
click at [353, 86] on input "Zinger with Cream" at bounding box center [314, 88] width 77 height 11
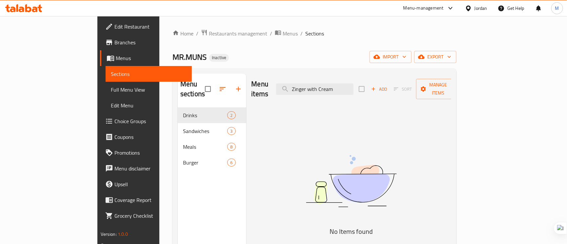
type input "Zinger with Cream"
click at [111, 91] on span "Full Menu View" at bounding box center [149, 90] width 76 height 8
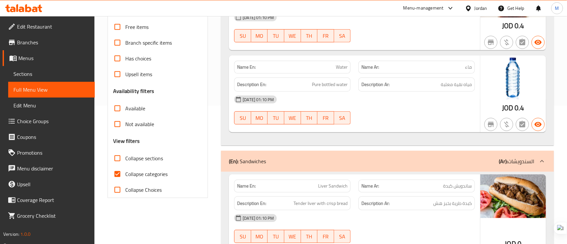
scroll to position [147, 0]
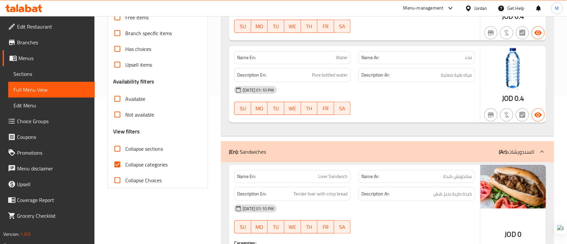
click at [122, 160] on input "Collapse categories" at bounding box center [117, 164] width 16 height 16
checkbox input "false"
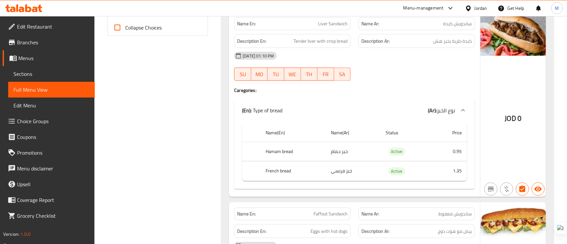
scroll to position [344, 0]
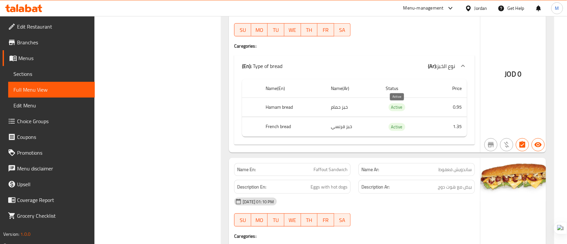
click at [399, 109] on span "Active" at bounding box center [396, 107] width 17 height 8
copy span "Active"
click at [394, 57] on div "(En): Type of bread (Ar): نوع الخبز" at bounding box center [354, 65] width 241 height 21
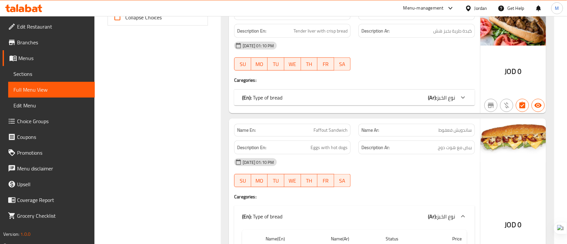
scroll to position [295, 0]
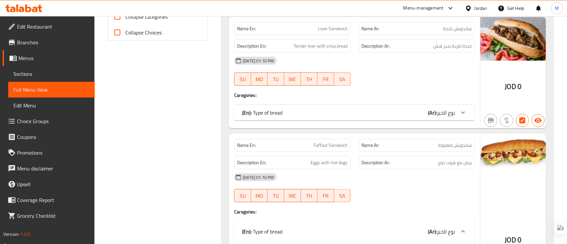
click at [429, 95] on h4 "Caregories:" at bounding box center [354, 95] width 241 height 7
click at [436, 116] on b "(Ar):" at bounding box center [432, 113] width 9 height 10
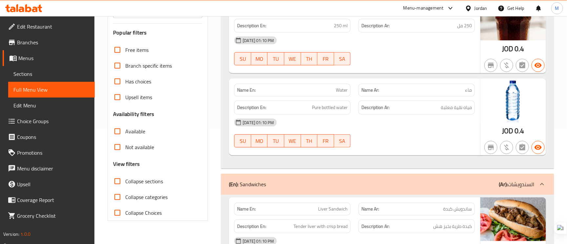
scroll to position [98, 0]
